Goal: Information Seeking & Learning: Learn about a topic

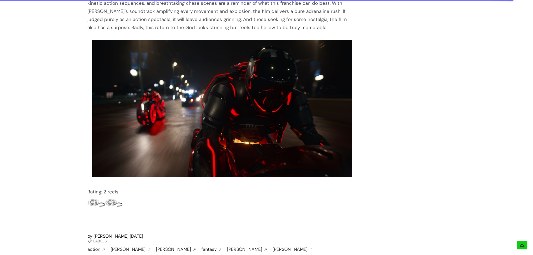
scroll to position [1136, 0]
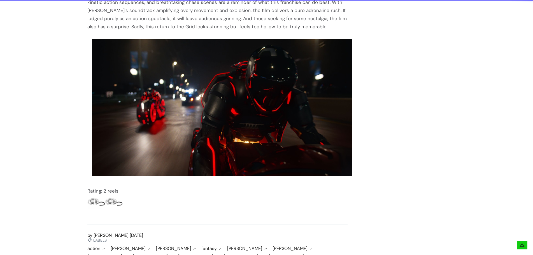
click at [525, 245] on icon at bounding box center [522, 246] width 6 height 6
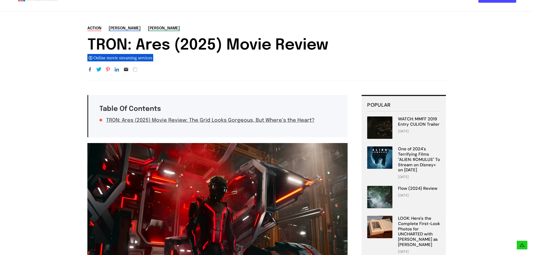
scroll to position [0, 0]
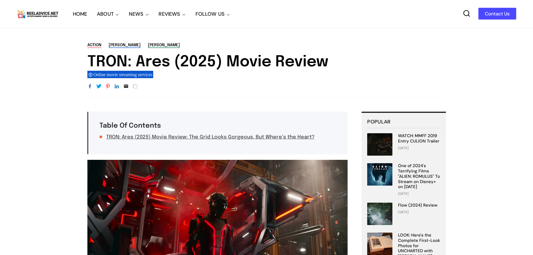
click at [84, 9] on link "HOME" at bounding box center [80, 14] width 15 height 28
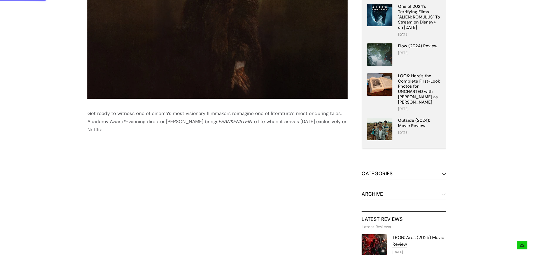
scroll to position [168, 0]
